Goal: Check status: Check status

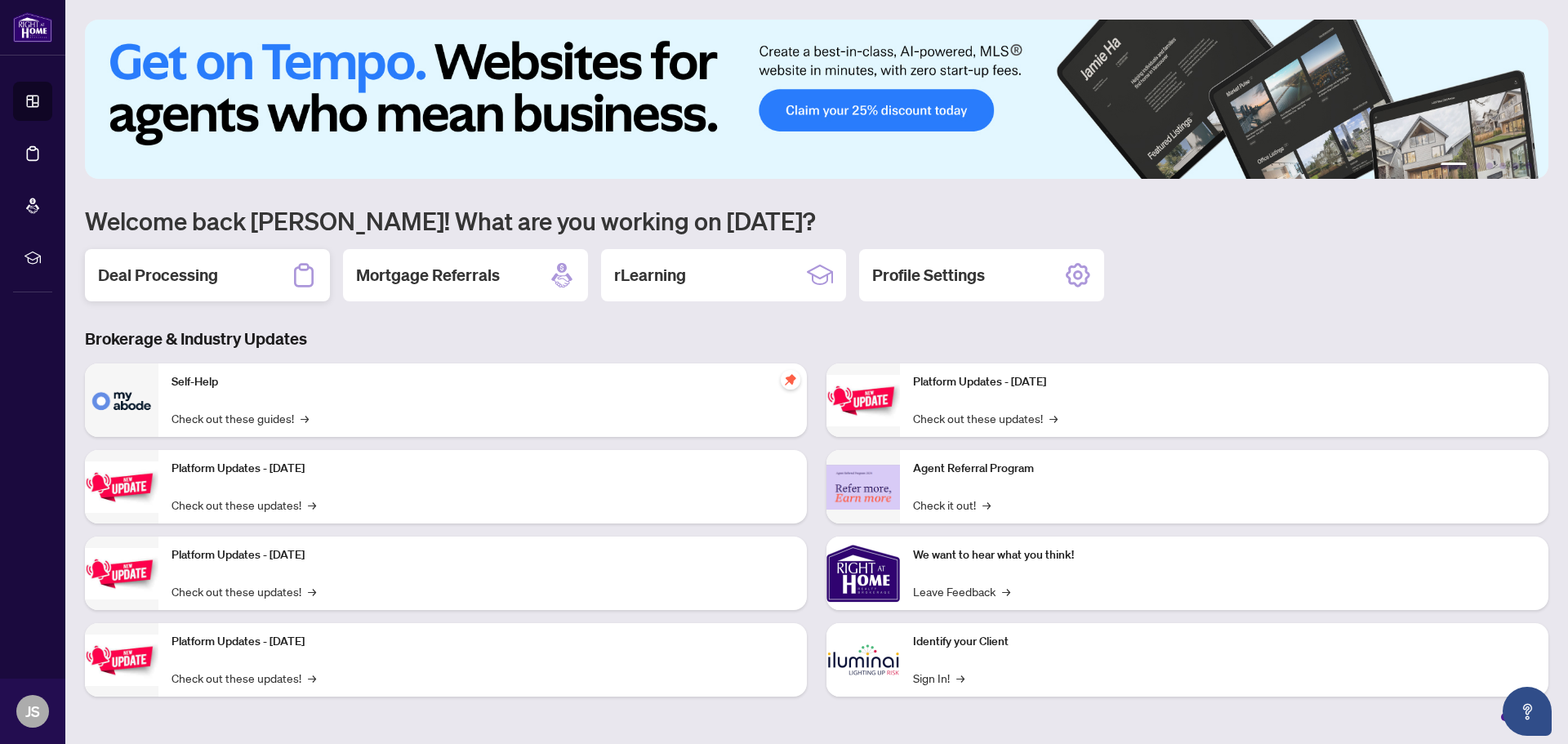
click at [152, 281] on h2 "Deal Processing" at bounding box center [158, 275] width 120 height 23
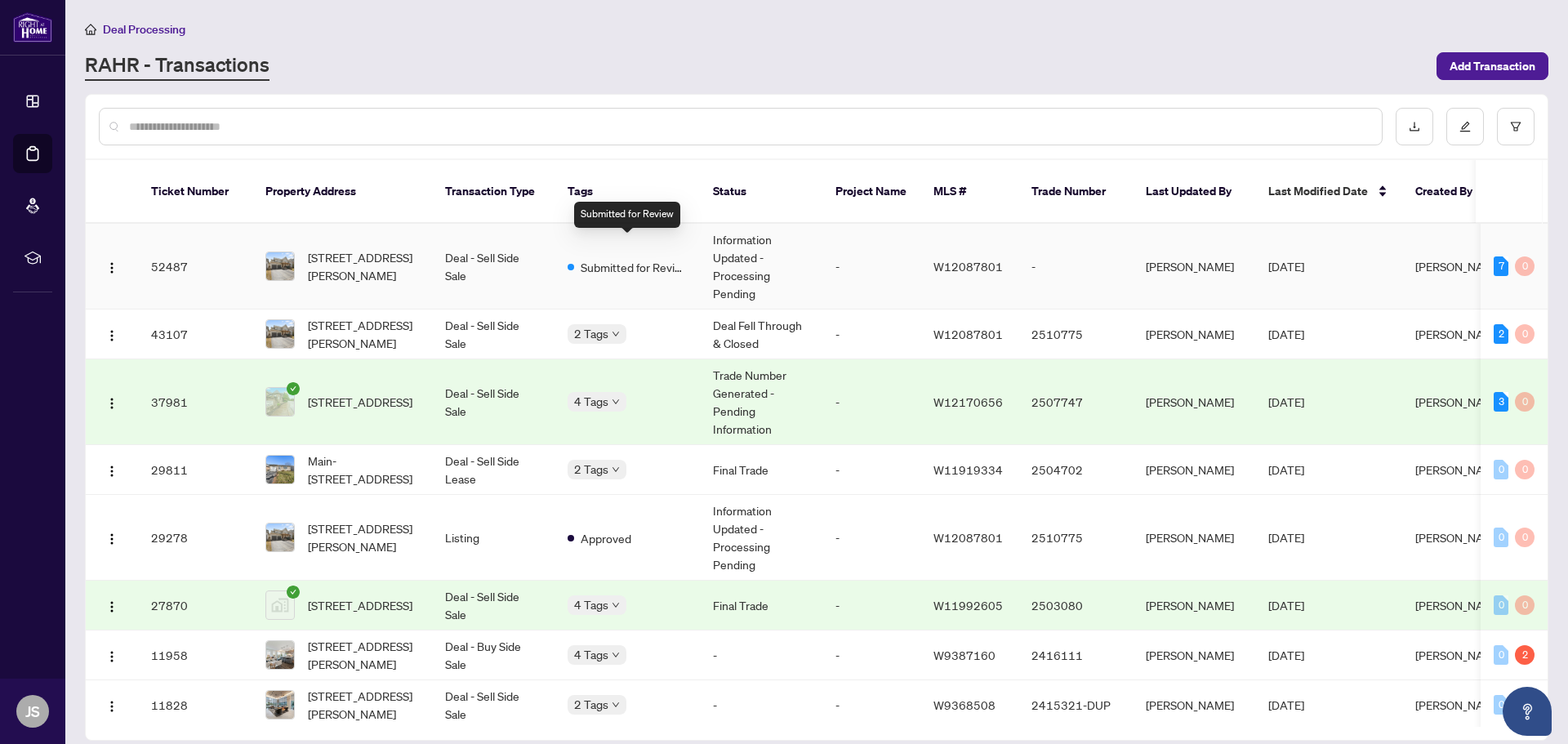
click at [640, 258] on span "Submitted for Review" at bounding box center [633, 267] width 106 height 18
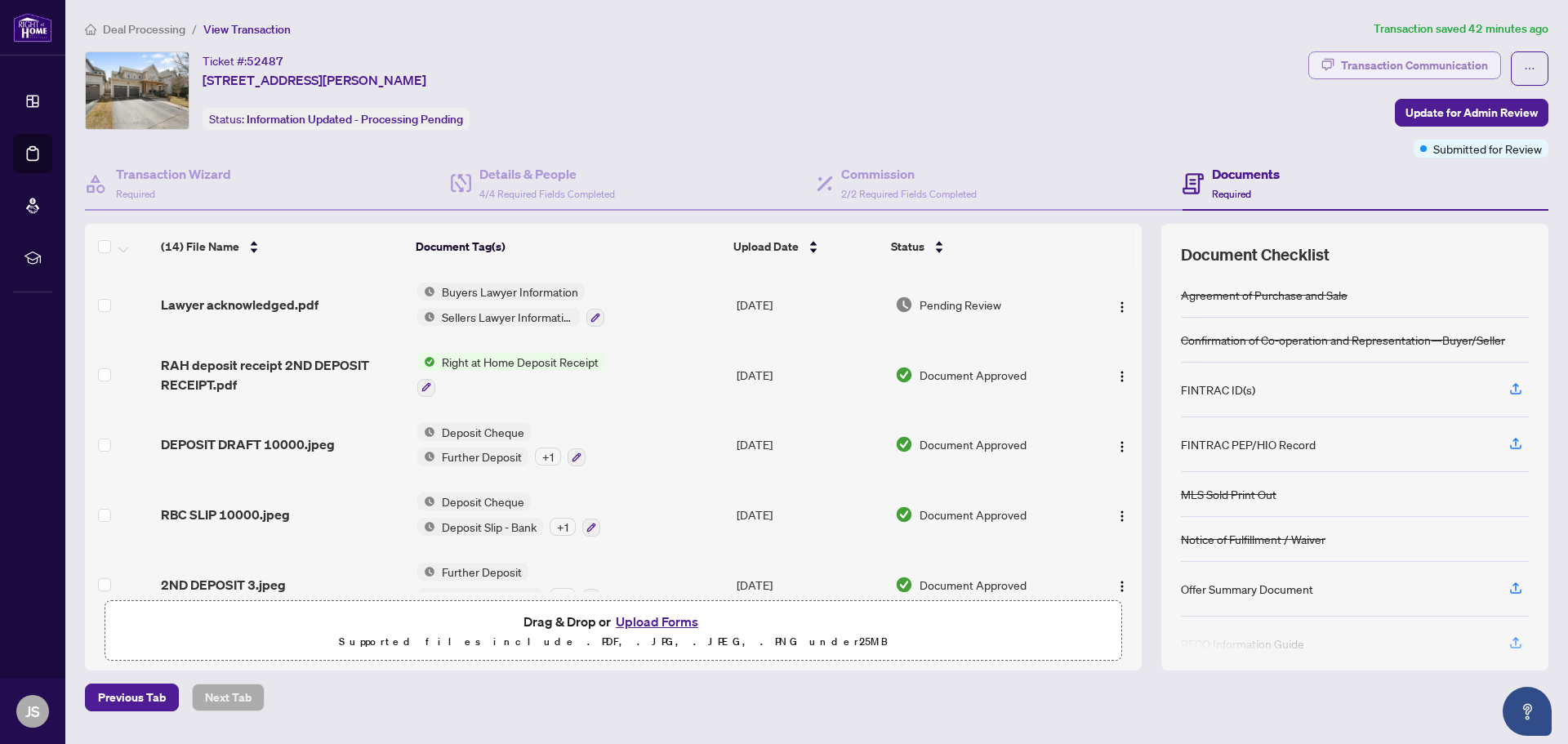
click at [1408, 63] on div "Transaction Communication" at bounding box center [1414, 65] width 147 height 26
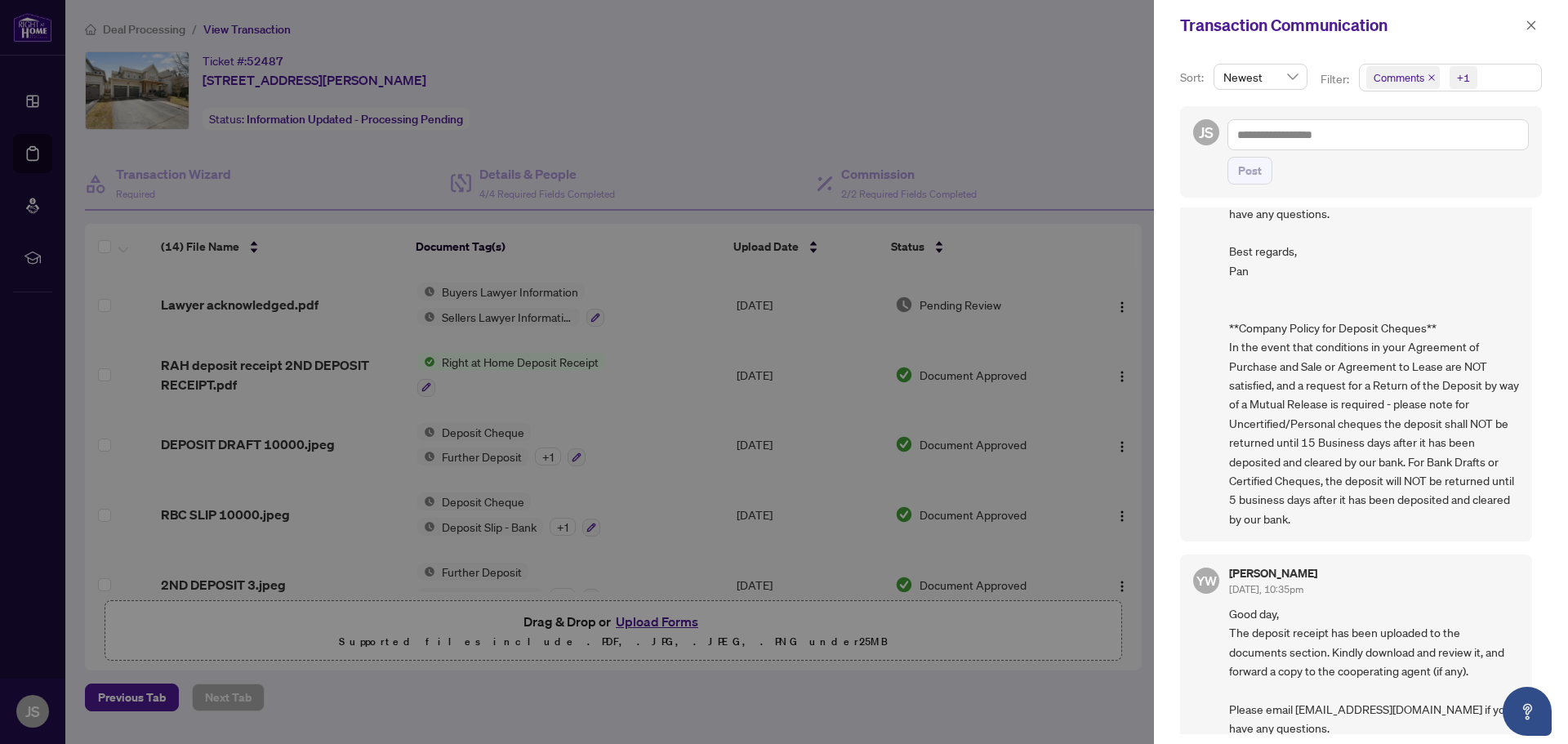
scroll to position [91, 0]
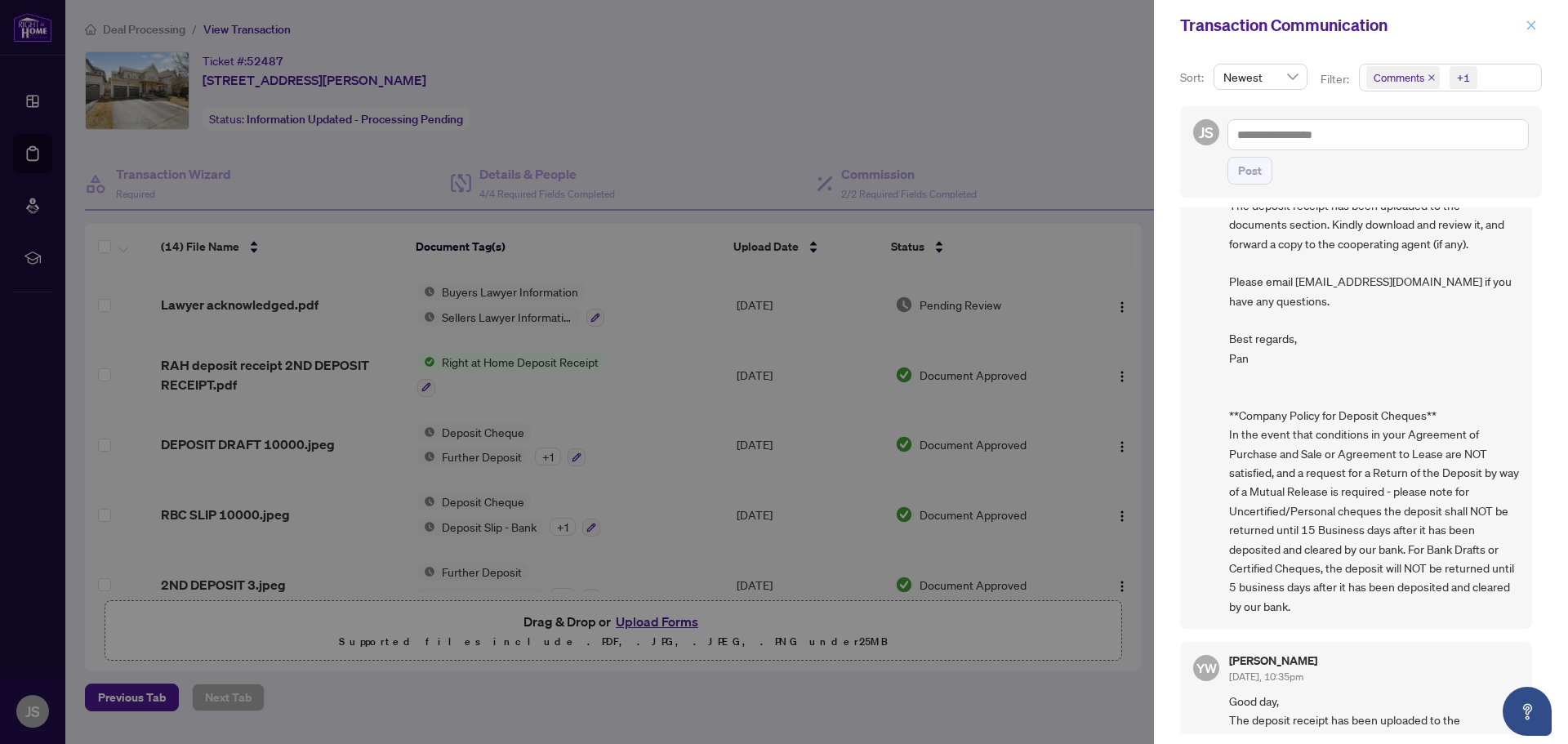
click at [1537, 18] on span "button" at bounding box center [1532, 25] width 12 height 26
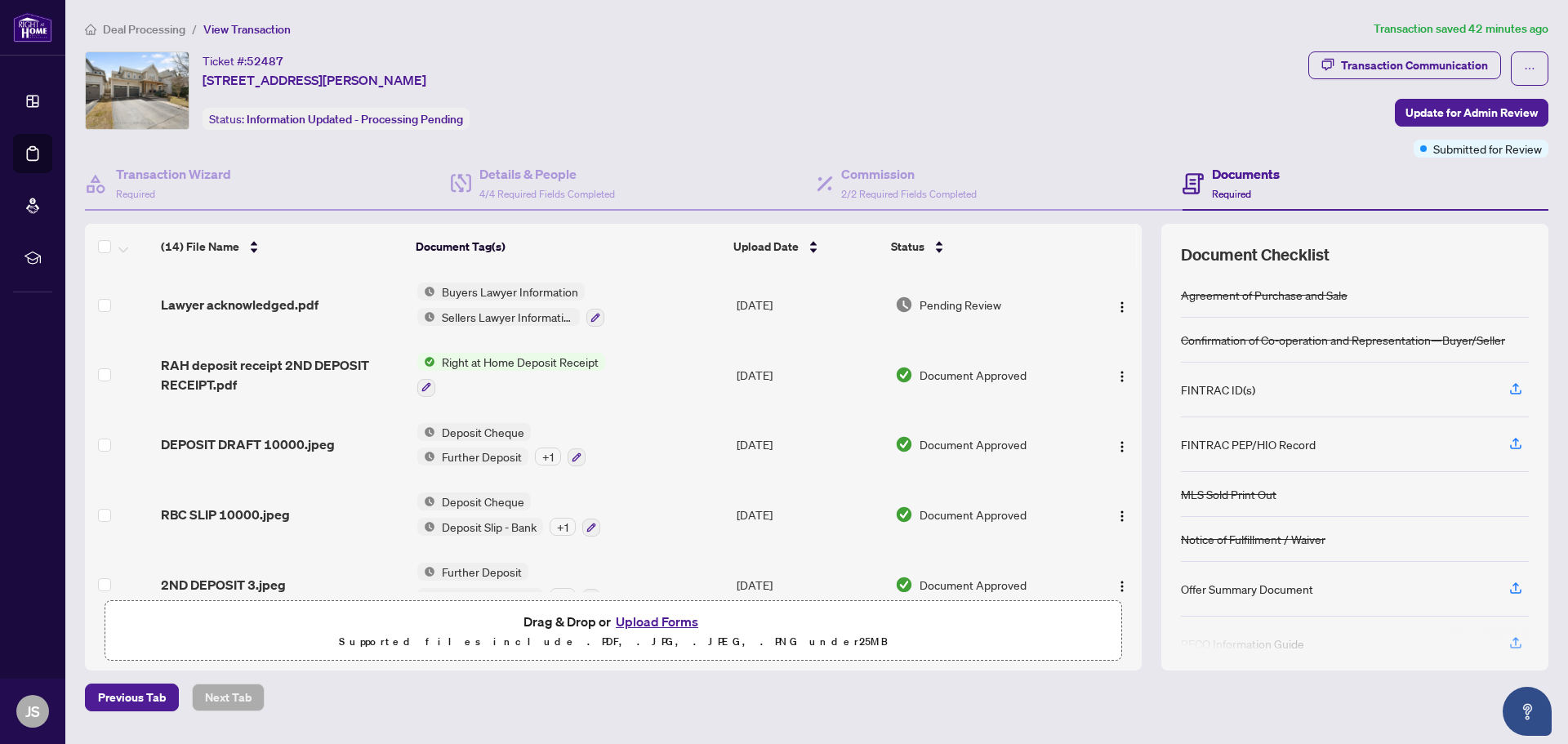
click at [148, 30] on span "Deal Processing" at bounding box center [144, 29] width 82 height 15
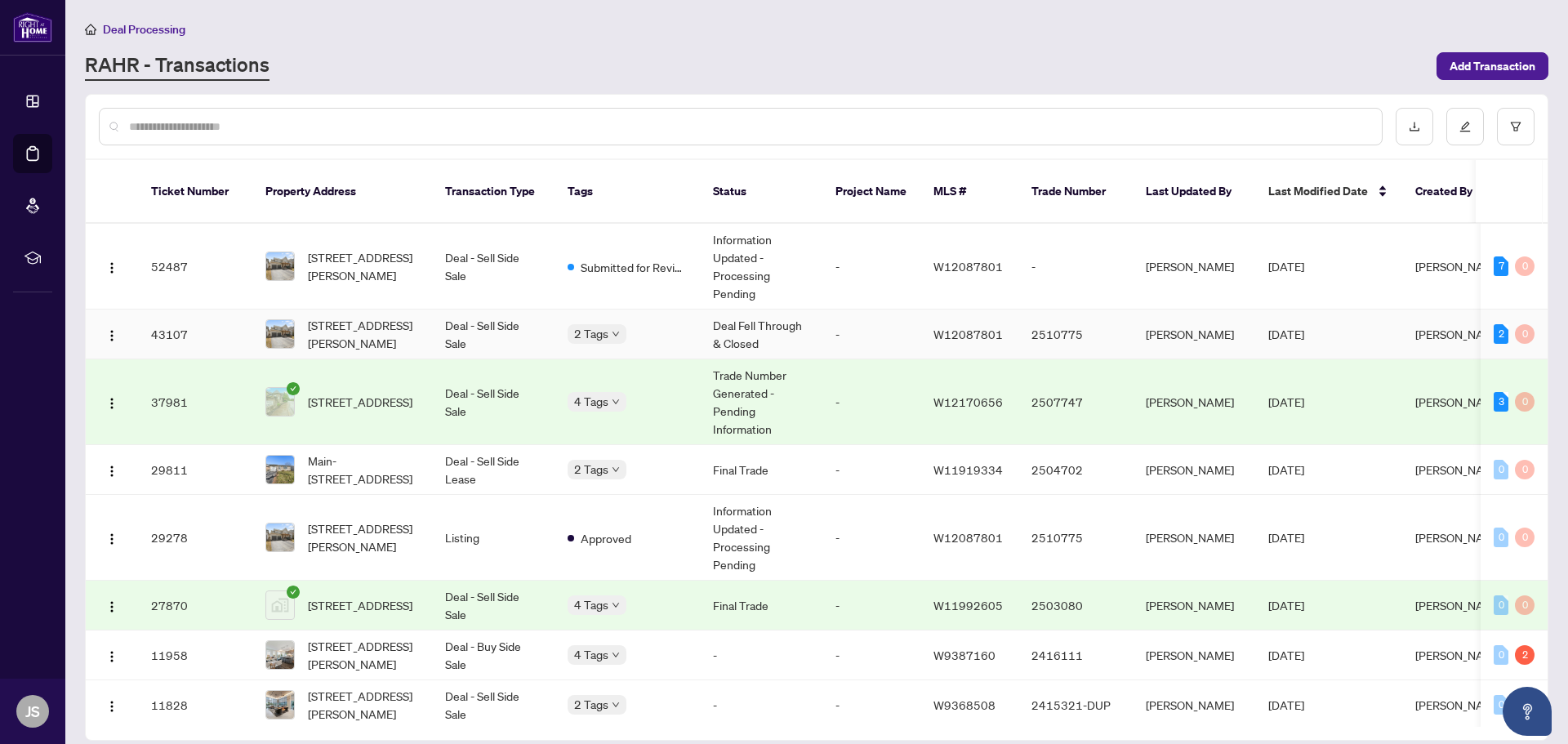
click at [348, 316] on span "[STREET_ADDRESS][PERSON_NAME]" at bounding box center [363, 334] width 111 height 36
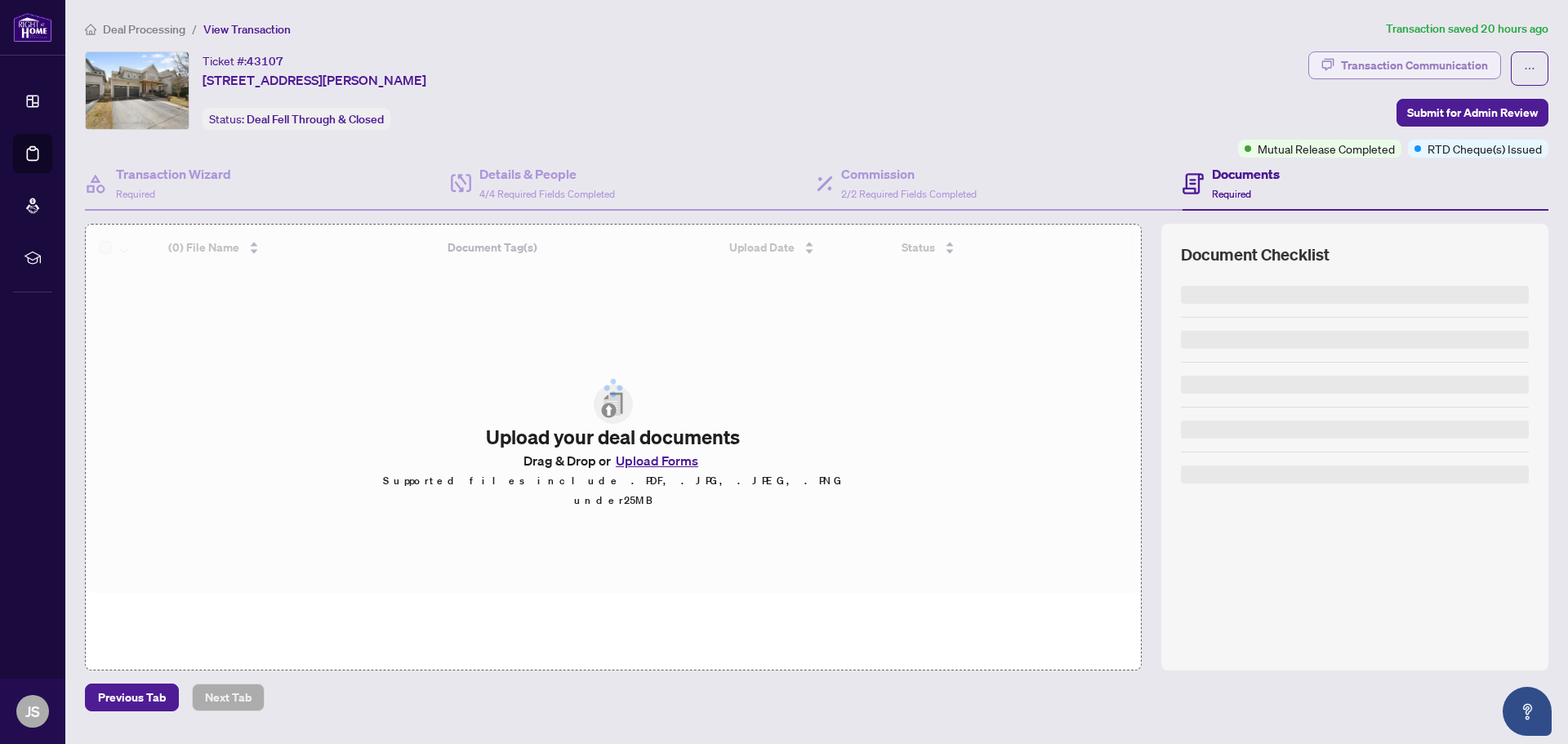
click at [1369, 64] on div "Transaction Communication" at bounding box center [1414, 65] width 147 height 26
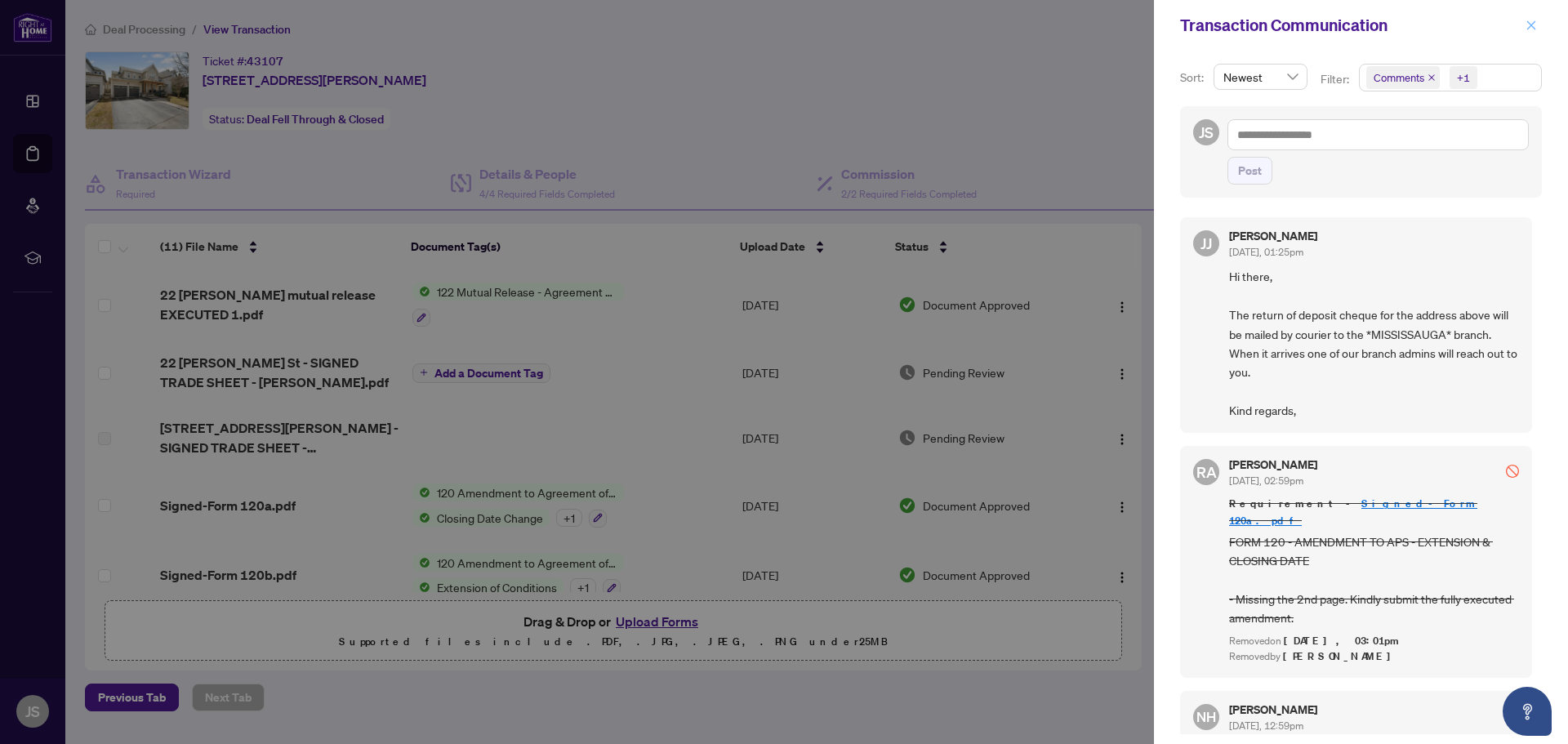
click at [1532, 23] on icon "close" at bounding box center [1532, 25] width 12 height 12
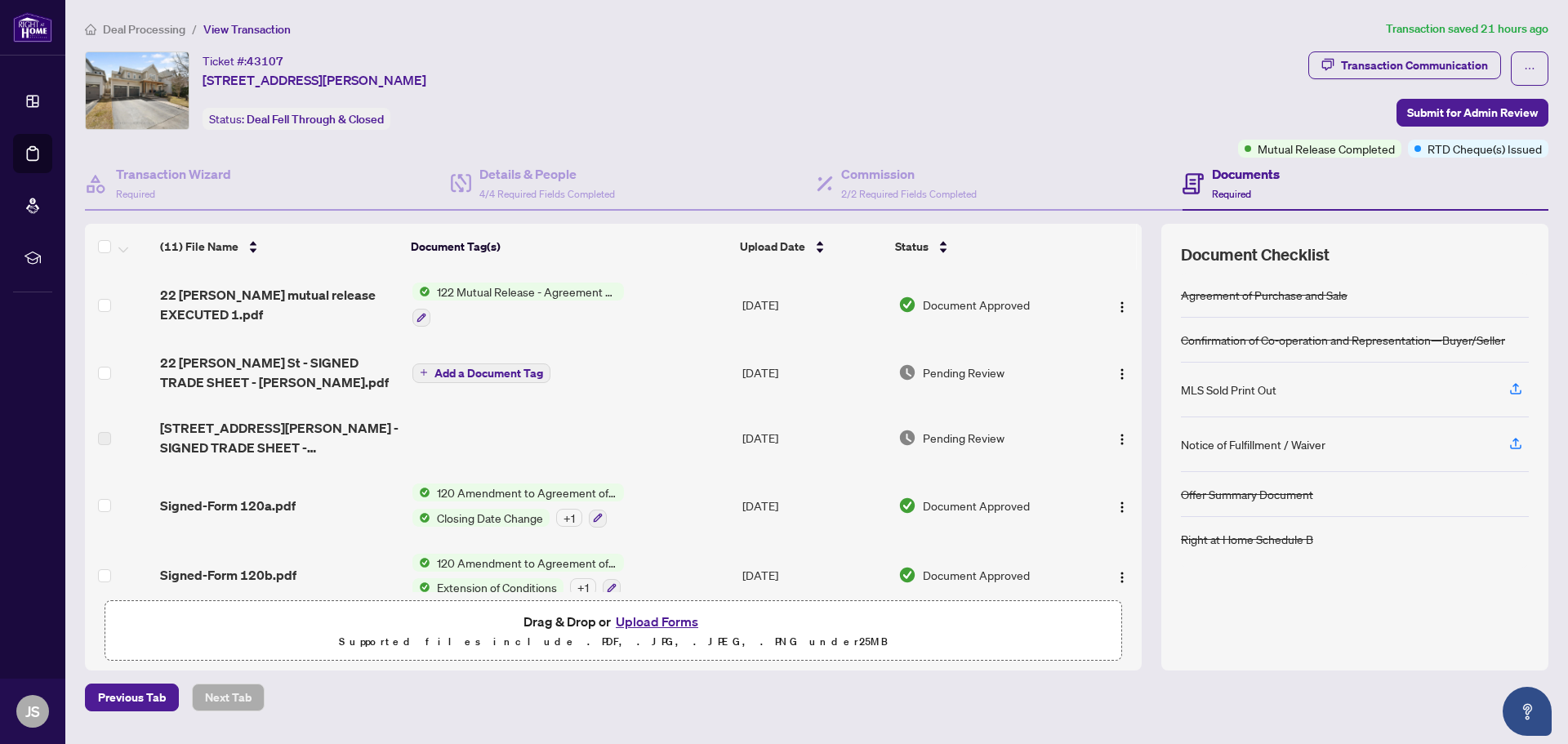
click at [693, 86] on div "Ticket #: 43107 [STREET_ADDRESS][PERSON_NAME] Status: Deal Fell Through & Closed" at bounding box center [659, 91] width 1147 height 78
